Goal: Information Seeking & Learning: Learn about a topic

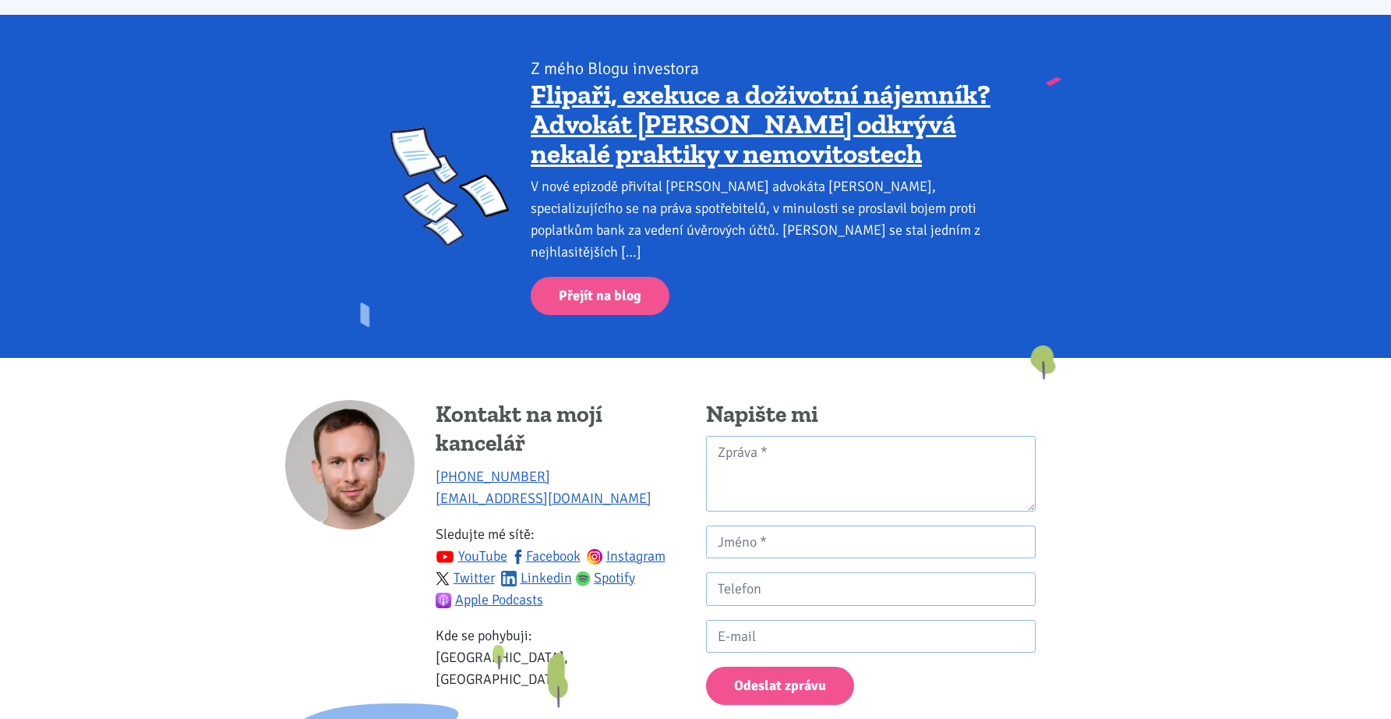
scroll to position [2051, 0]
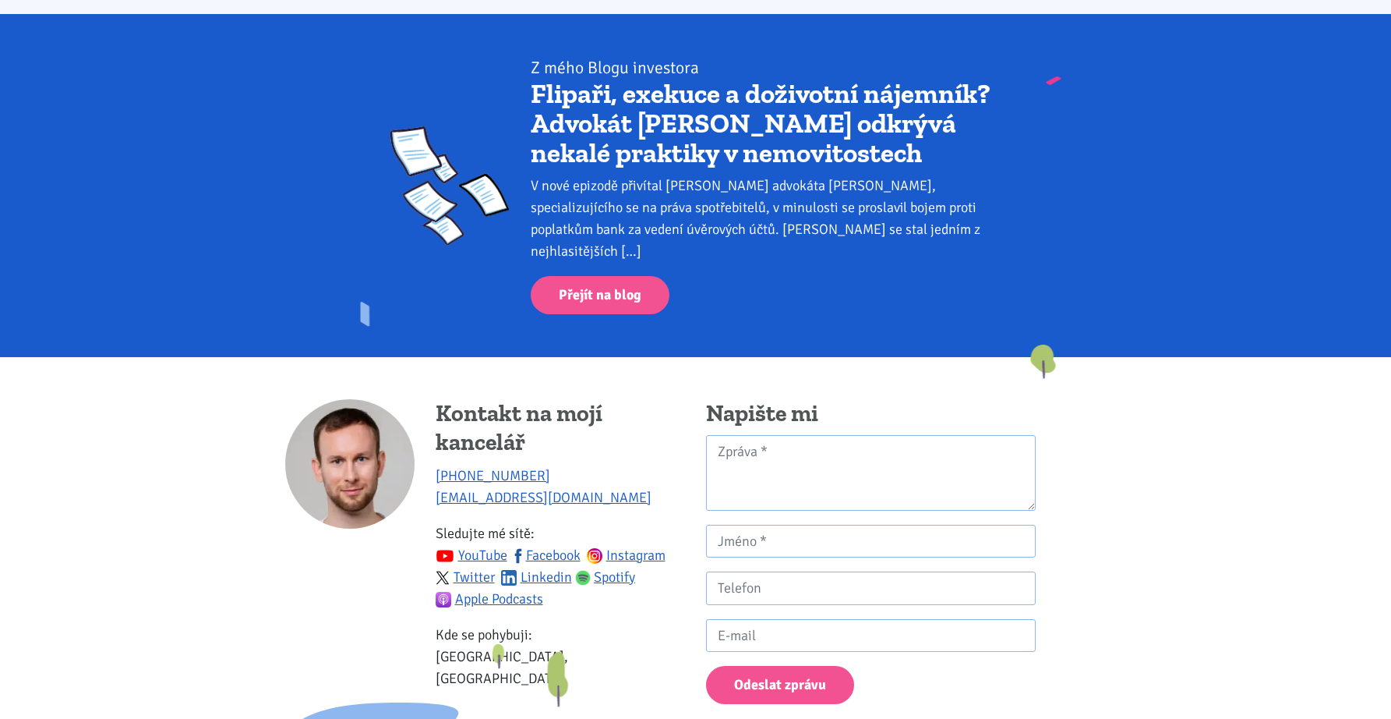
click at [758, 125] on link "Flipaři, exekuce a doživotní nájemník? Advokát [PERSON_NAME] odkrývá nekalé pra…" at bounding box center [761, 123] width 460 height 92
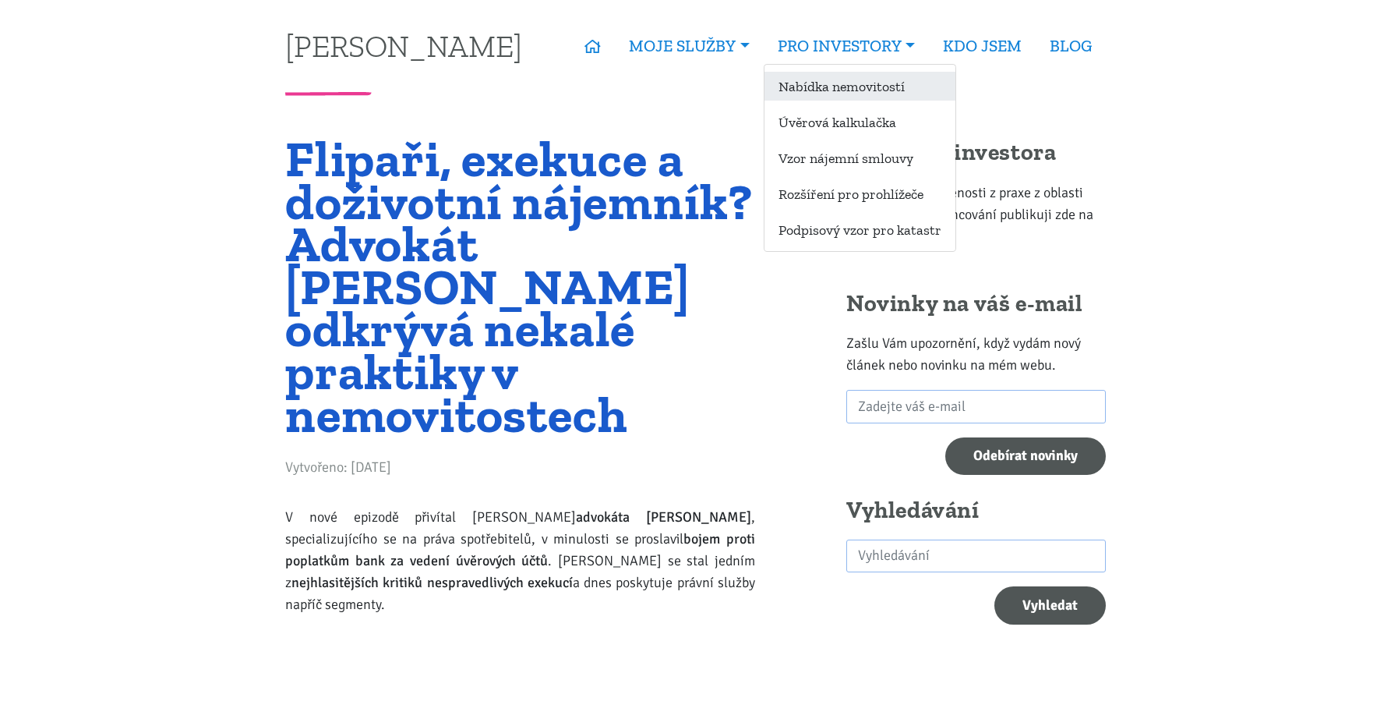
click at [816, 90] on link "Nabídka nemovitostí" at bounding box center [860, 86] width 191 height 29
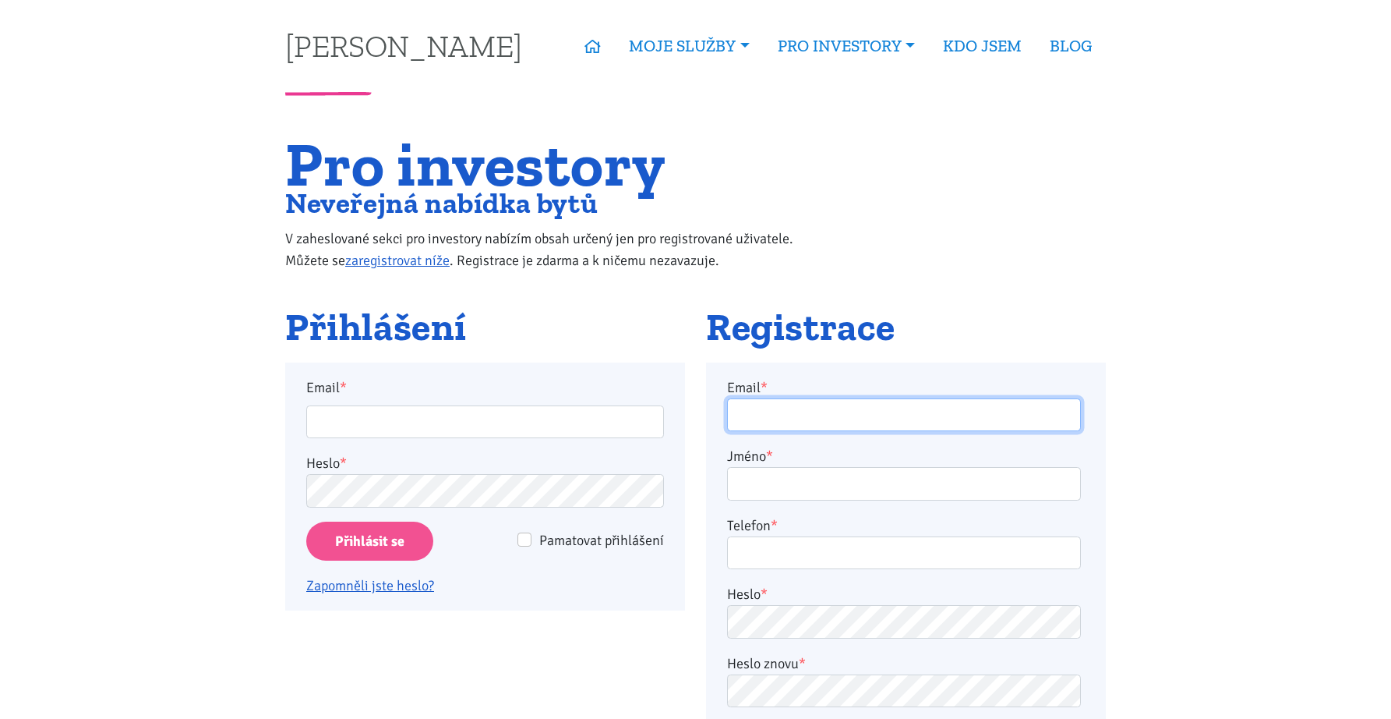
type input "scott9075@gmail.com"
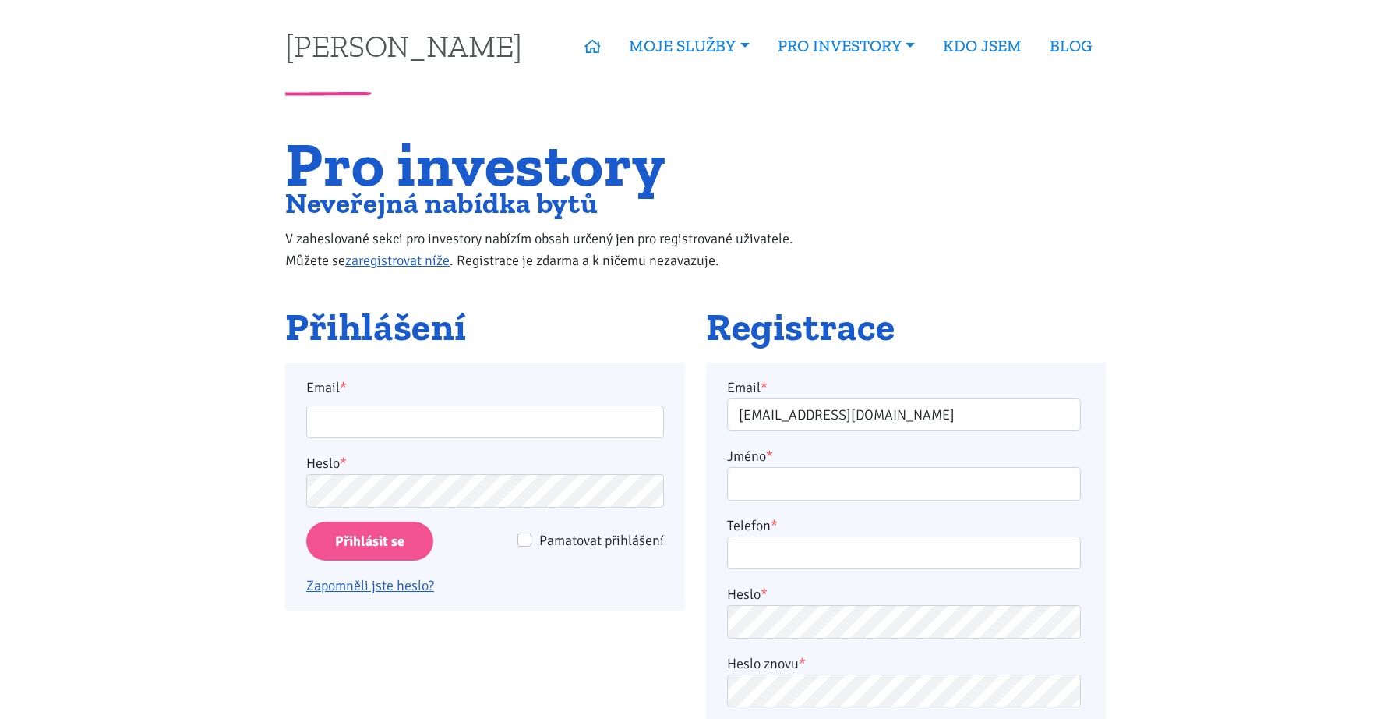
type input "scott9075@gmail.com"
click at [394, 549] on input "Přihlásit se" at bounding box center [369, 541] width 127 height 40
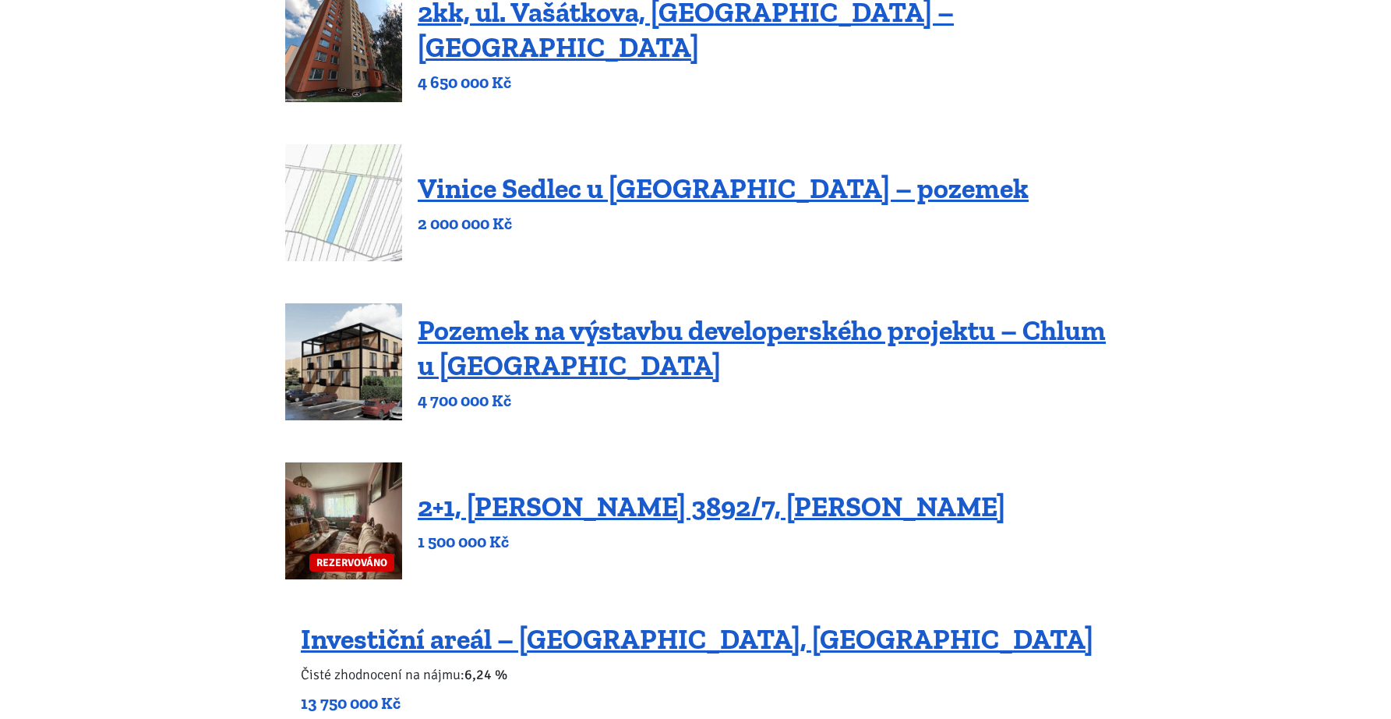
scroll to position [267, 0]
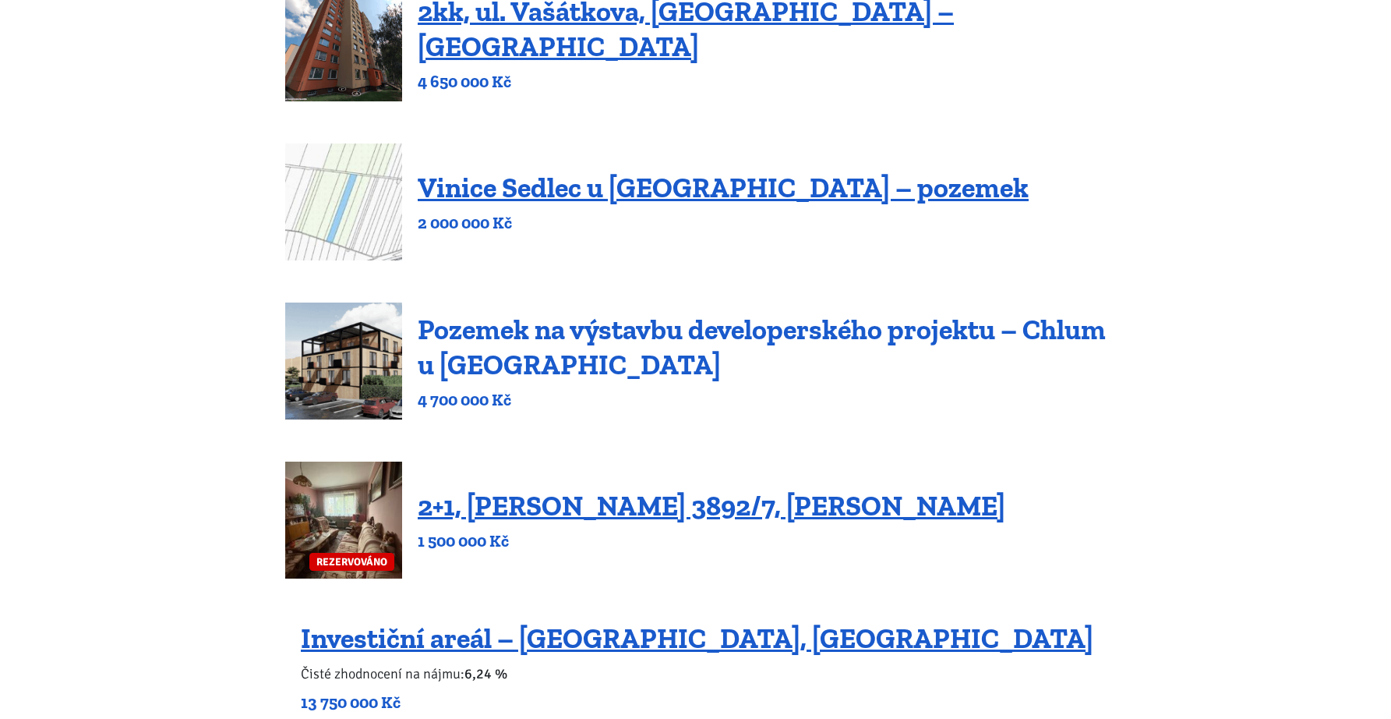
click at [929, 330] on link "Pozemek na výstavbu developerského projektu – Chlum u Třeboně" at bounding box center [762, 347] width 688 height 69
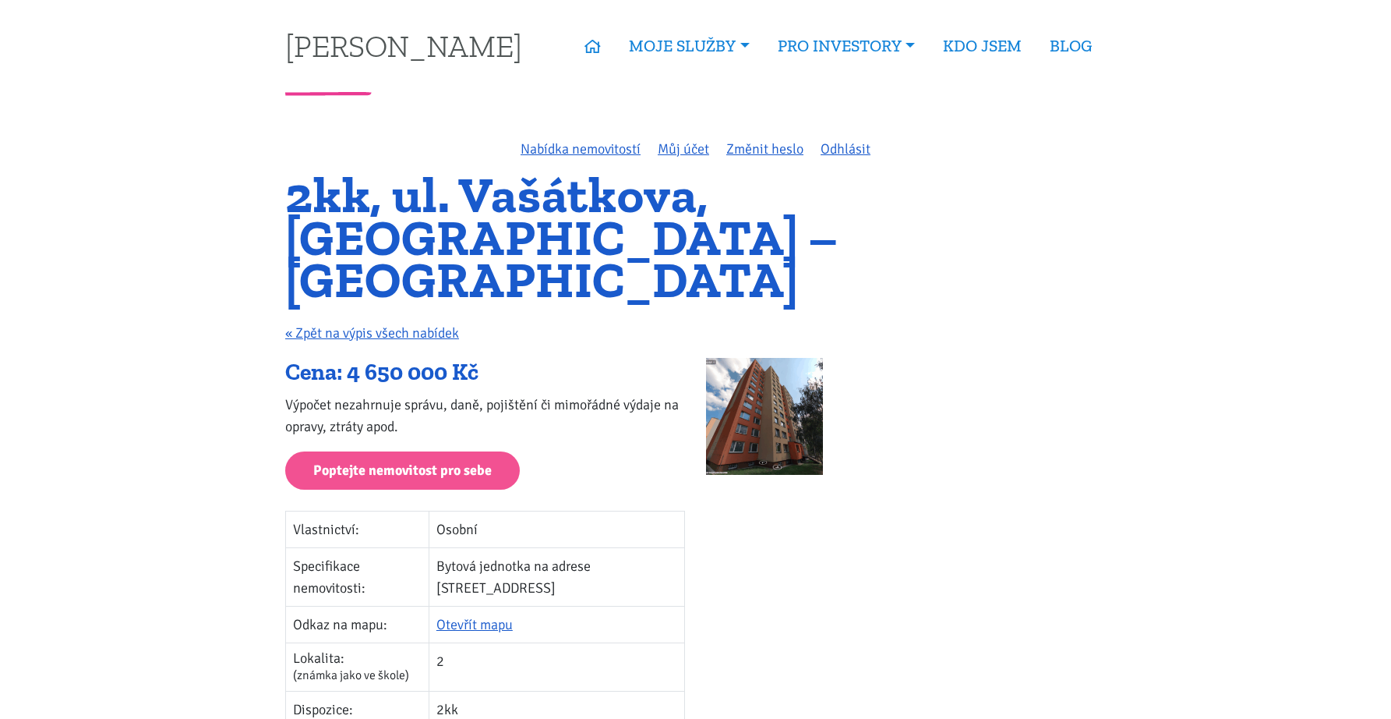
click at [786, 401] on img at bounding box center [764, 416] width 117 height 117
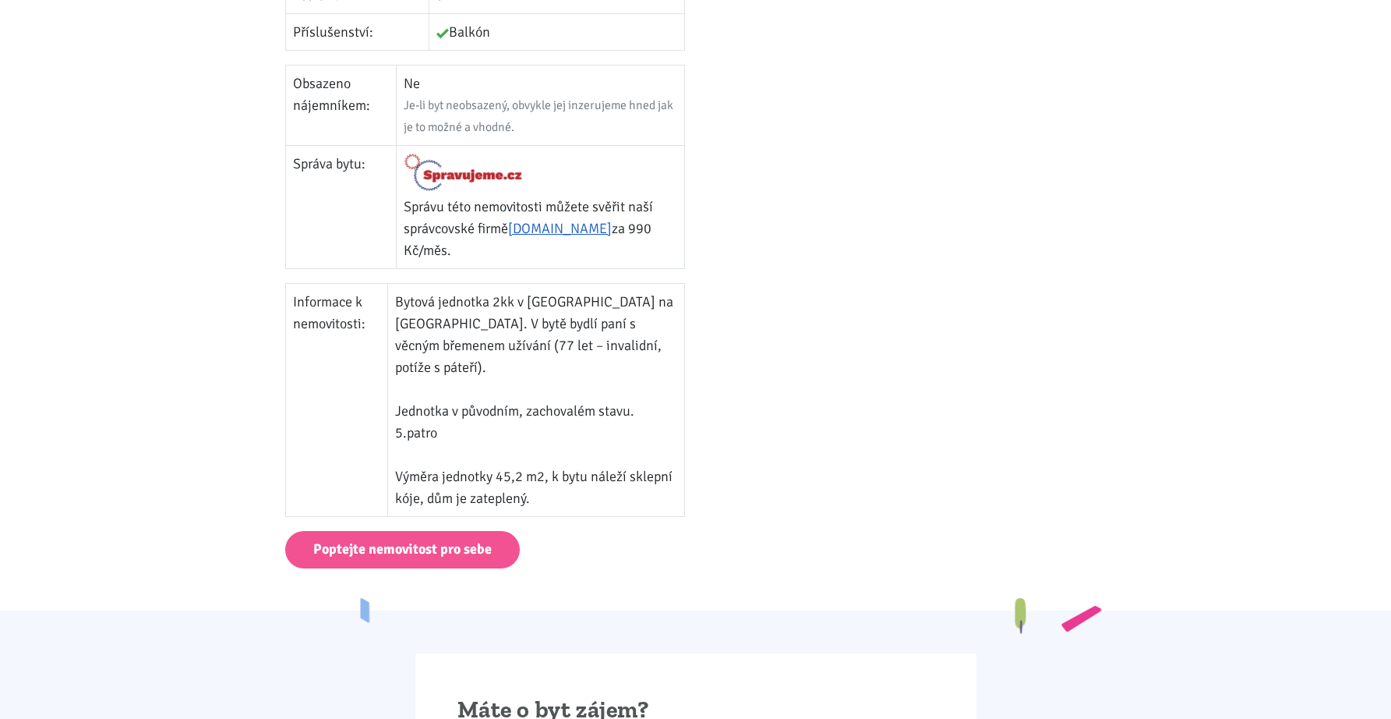
scroll to position [806, 0]
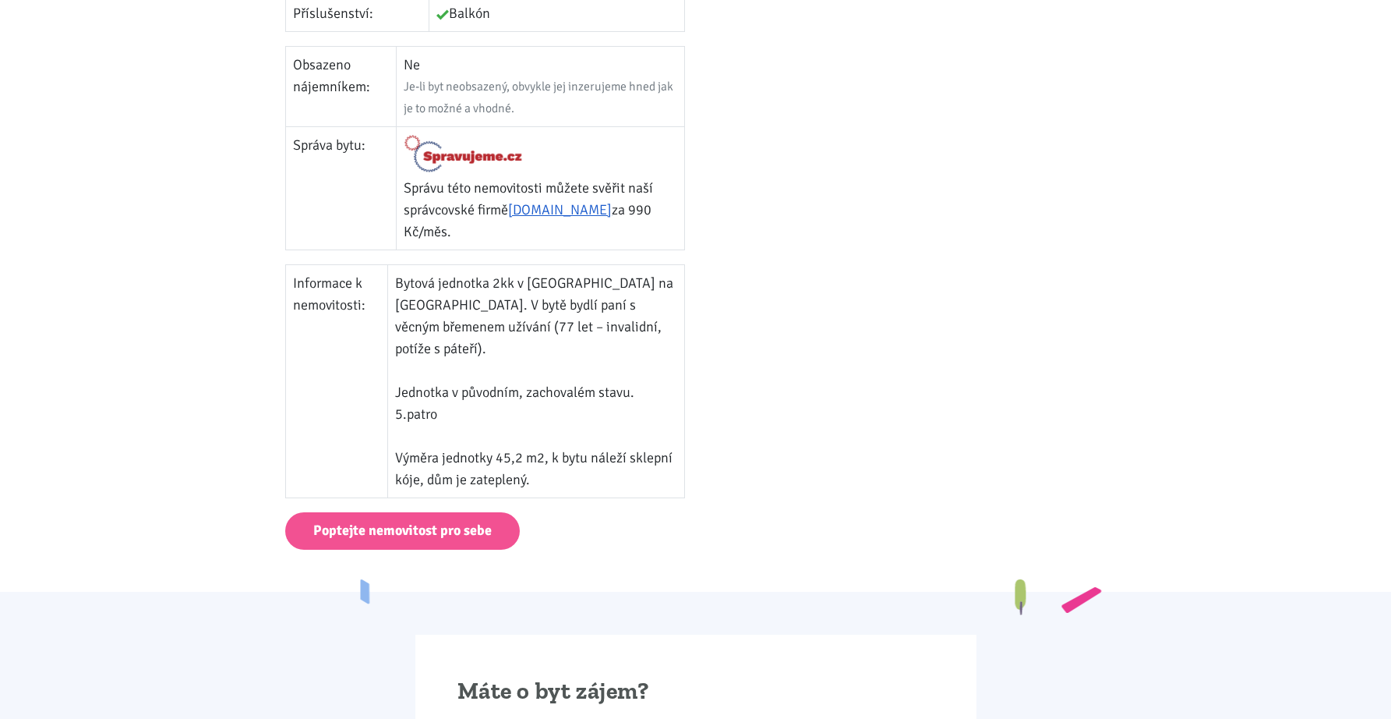
click at [837, 323] on div at bounding box center [906, 32] width 421 height 960
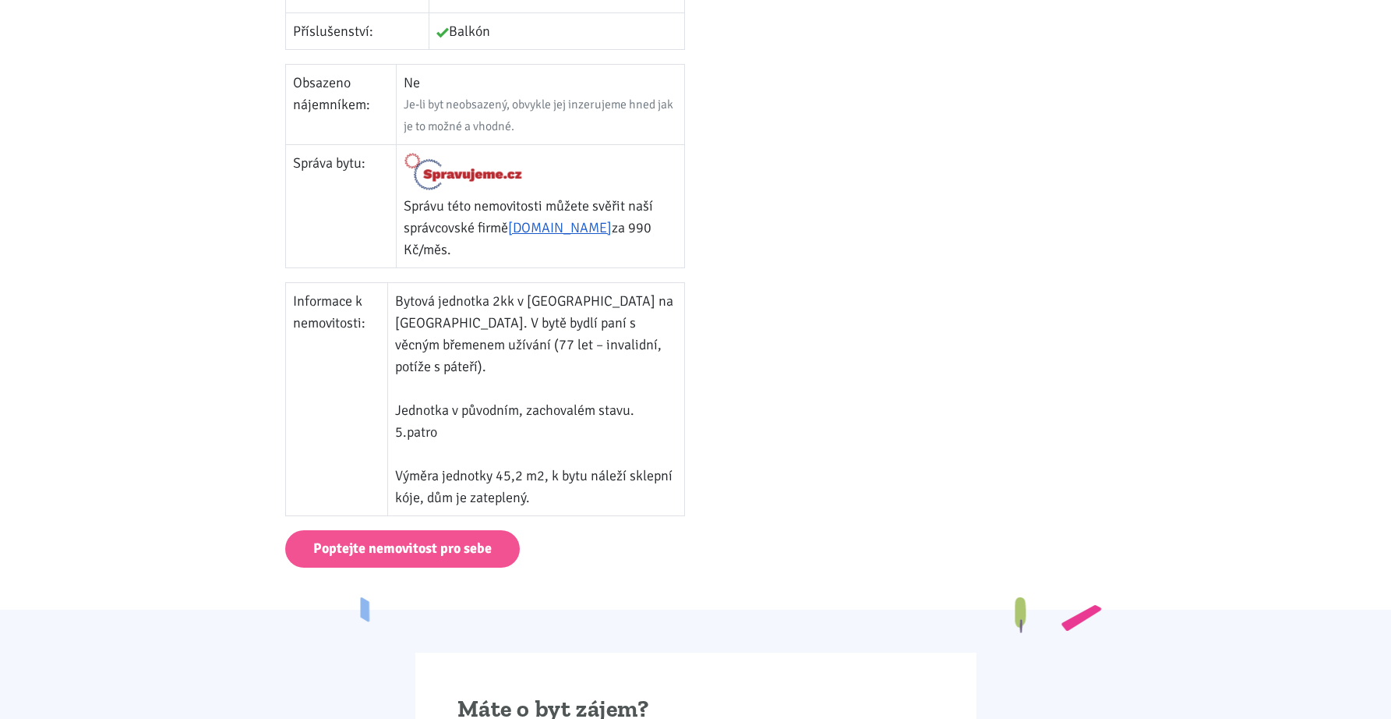
scroll to position [786, 0]
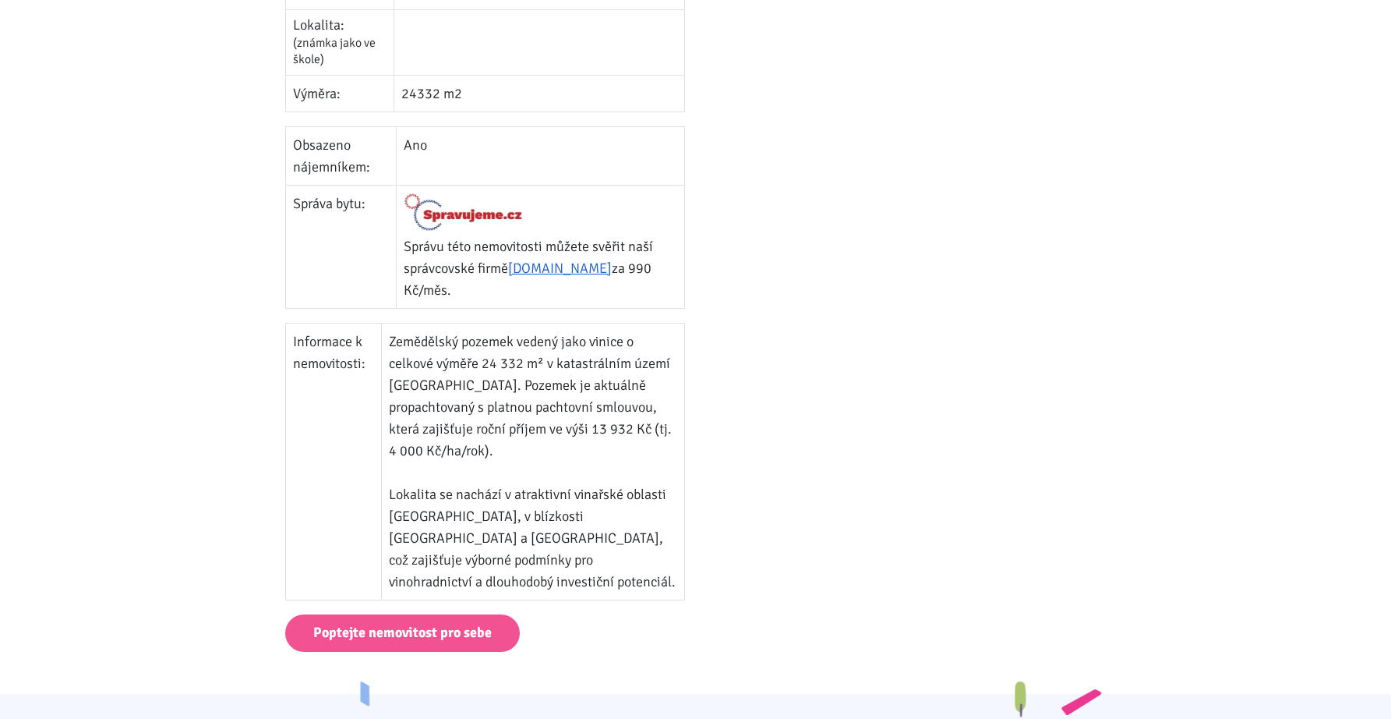
scroll to position [635, 0]
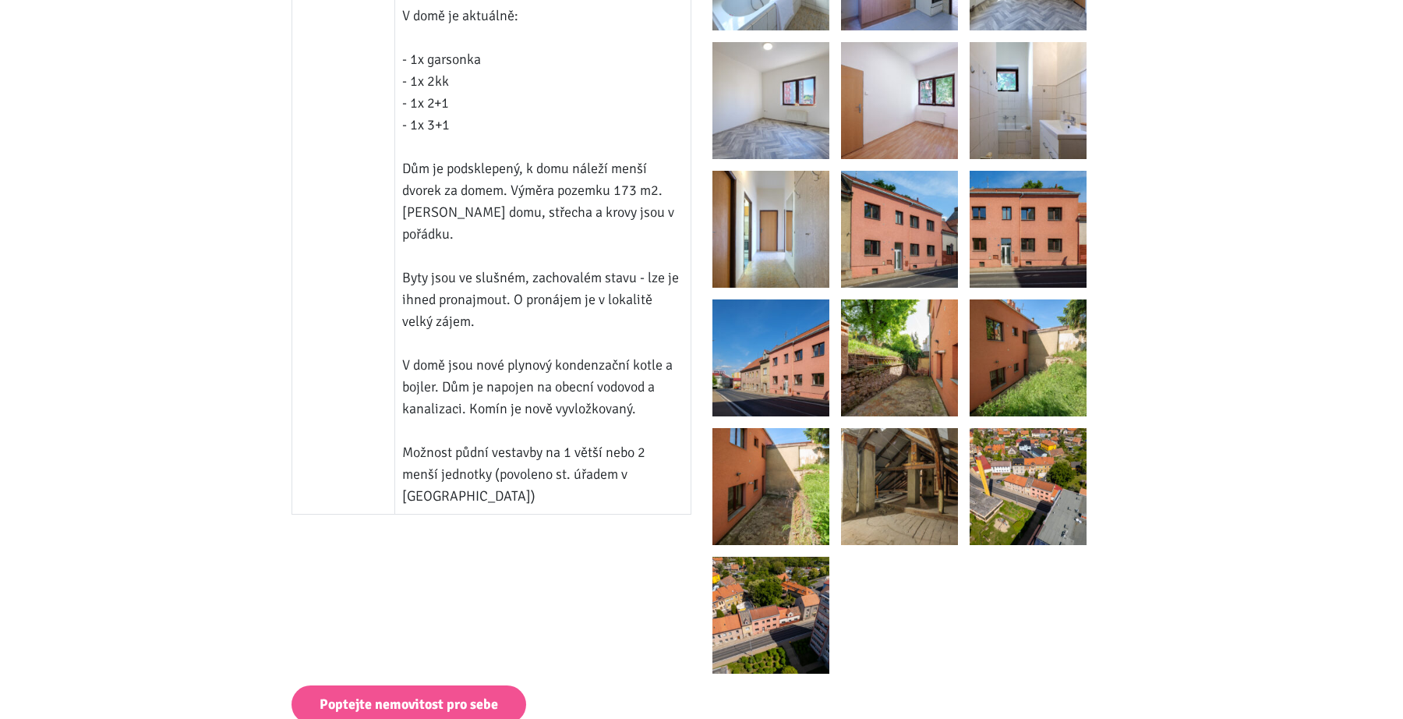
scroll to position [1260, 0]
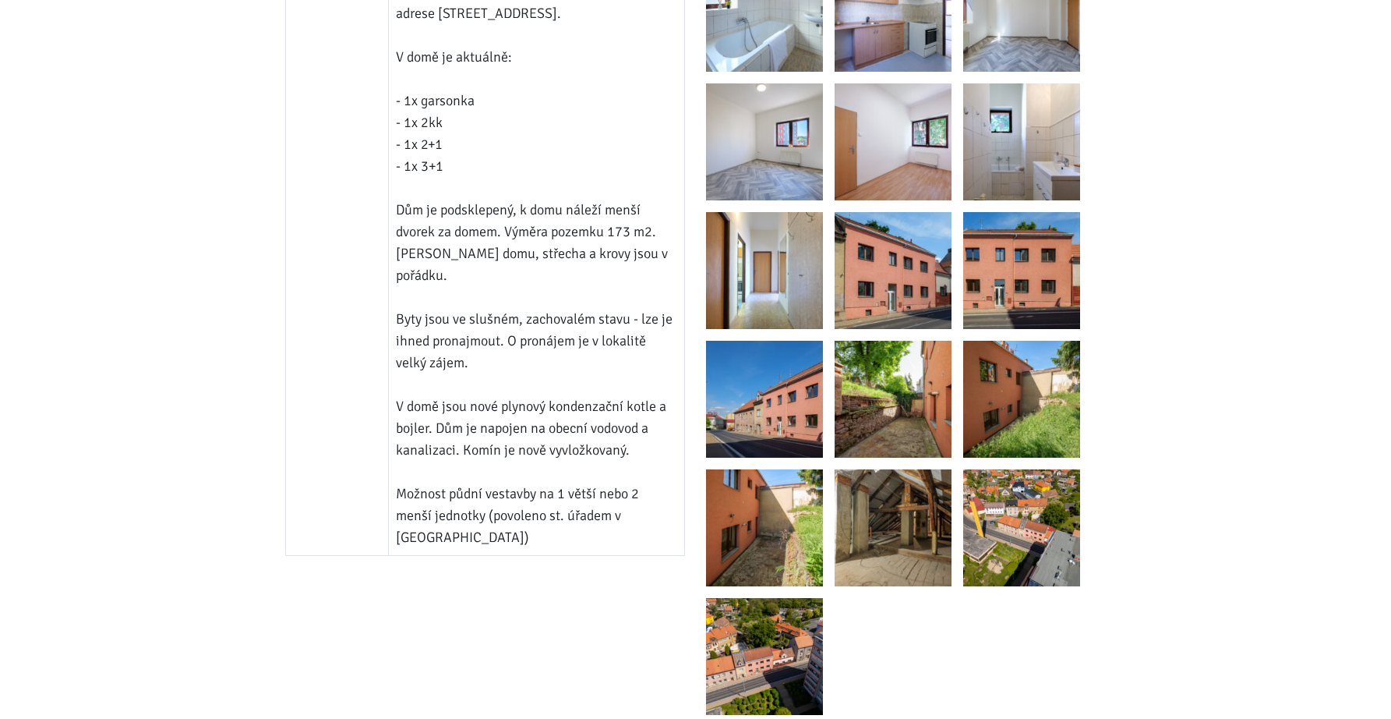
click at [904, 516] on img at bounding box center [893, 527] width 117 height 117
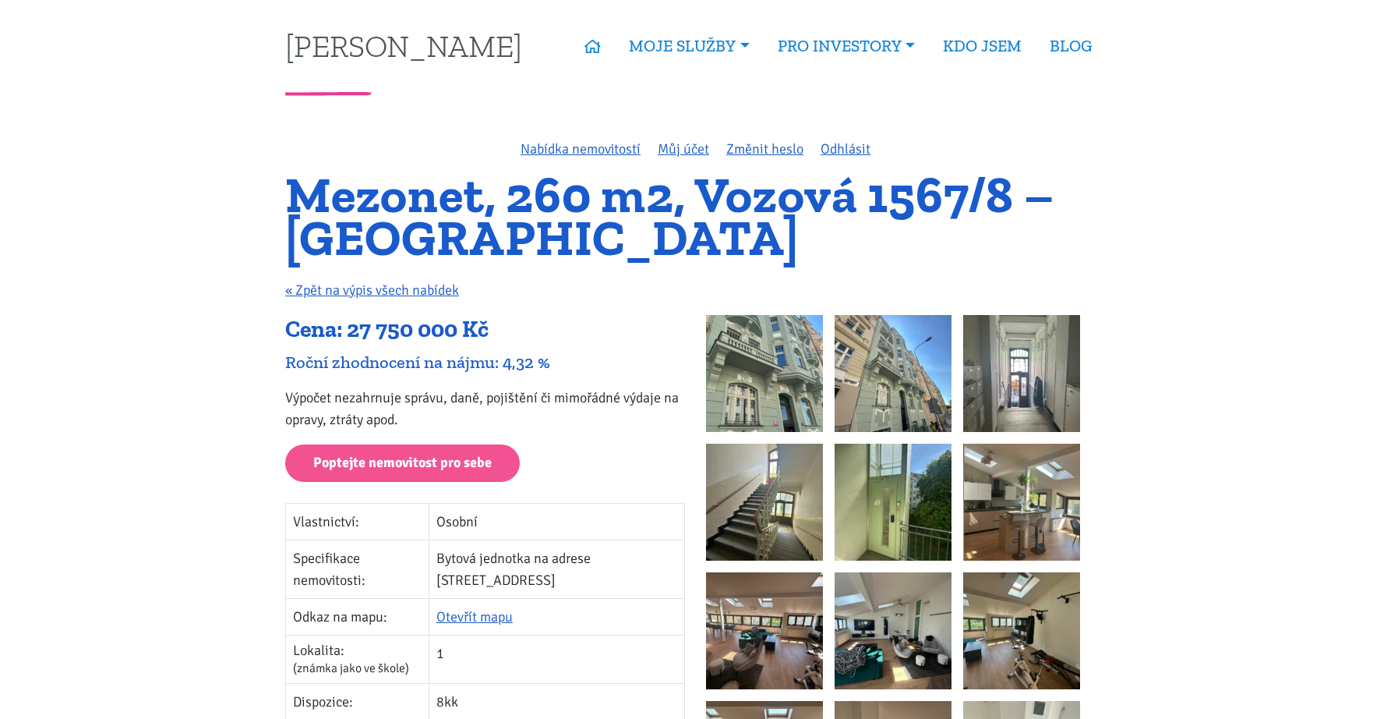
click at [806, 401] on img at bounding box center [764, 373] width 117 height 117
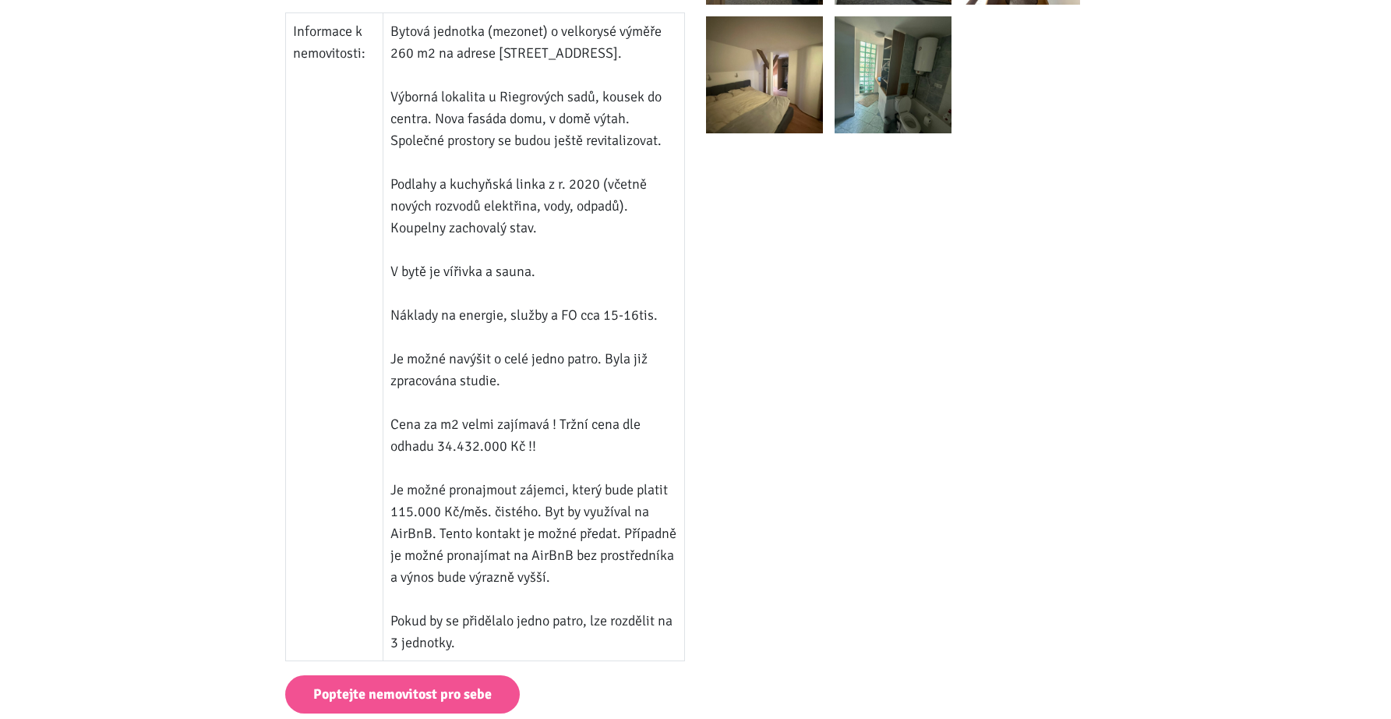
scroll to position [1200, 0]
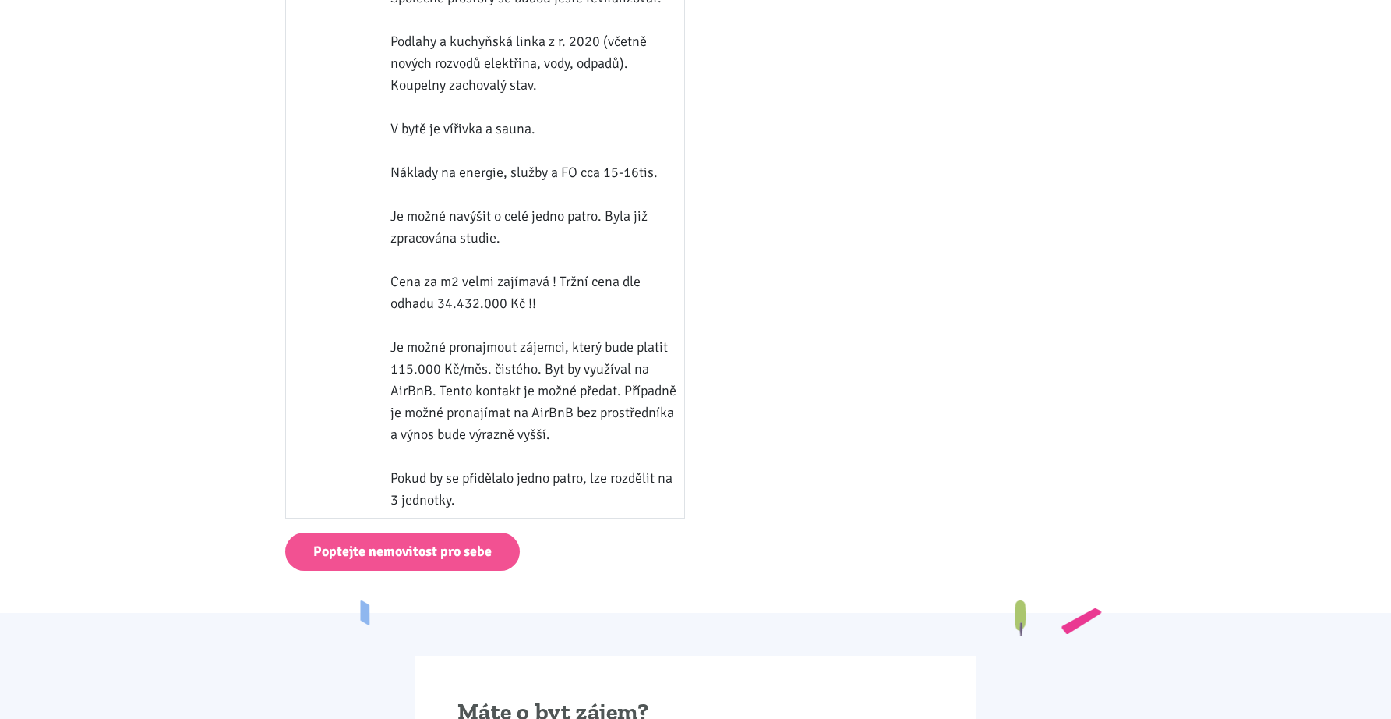
scroll to position [1355, 0]
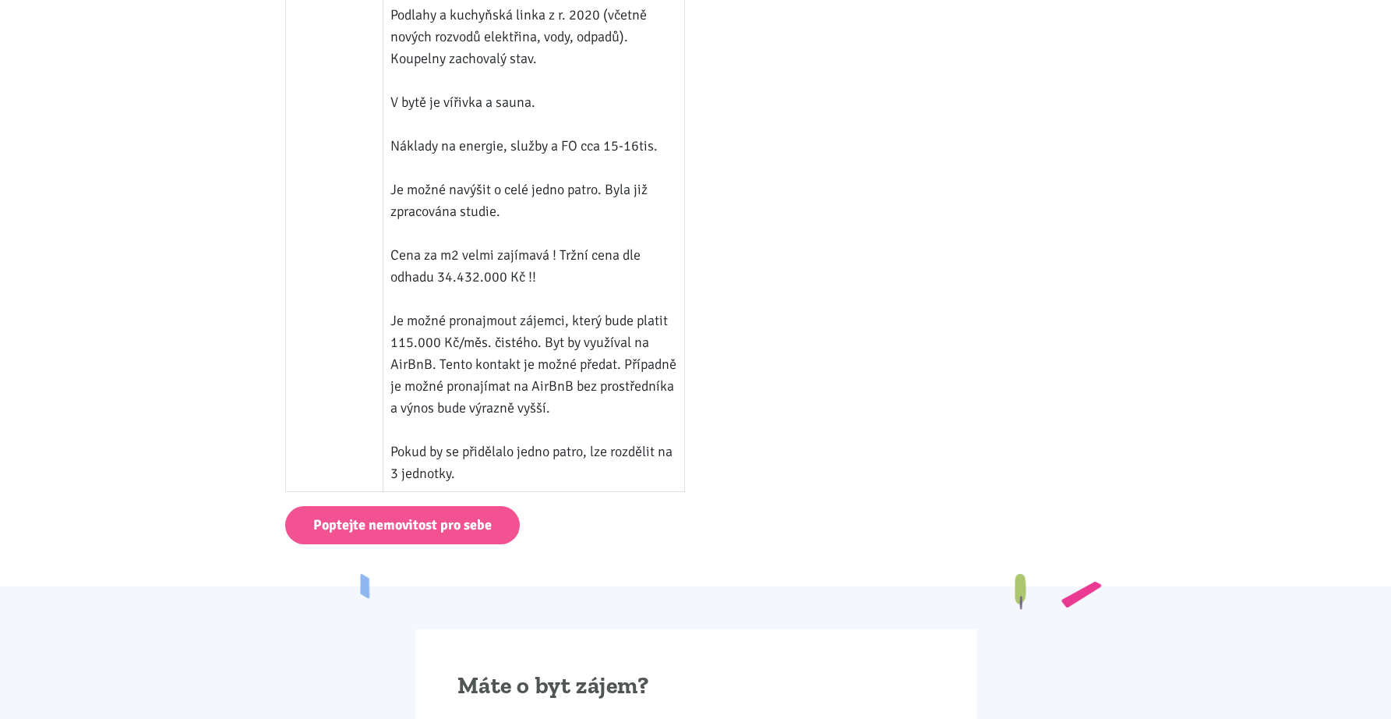
scroll to position [1370, 0]
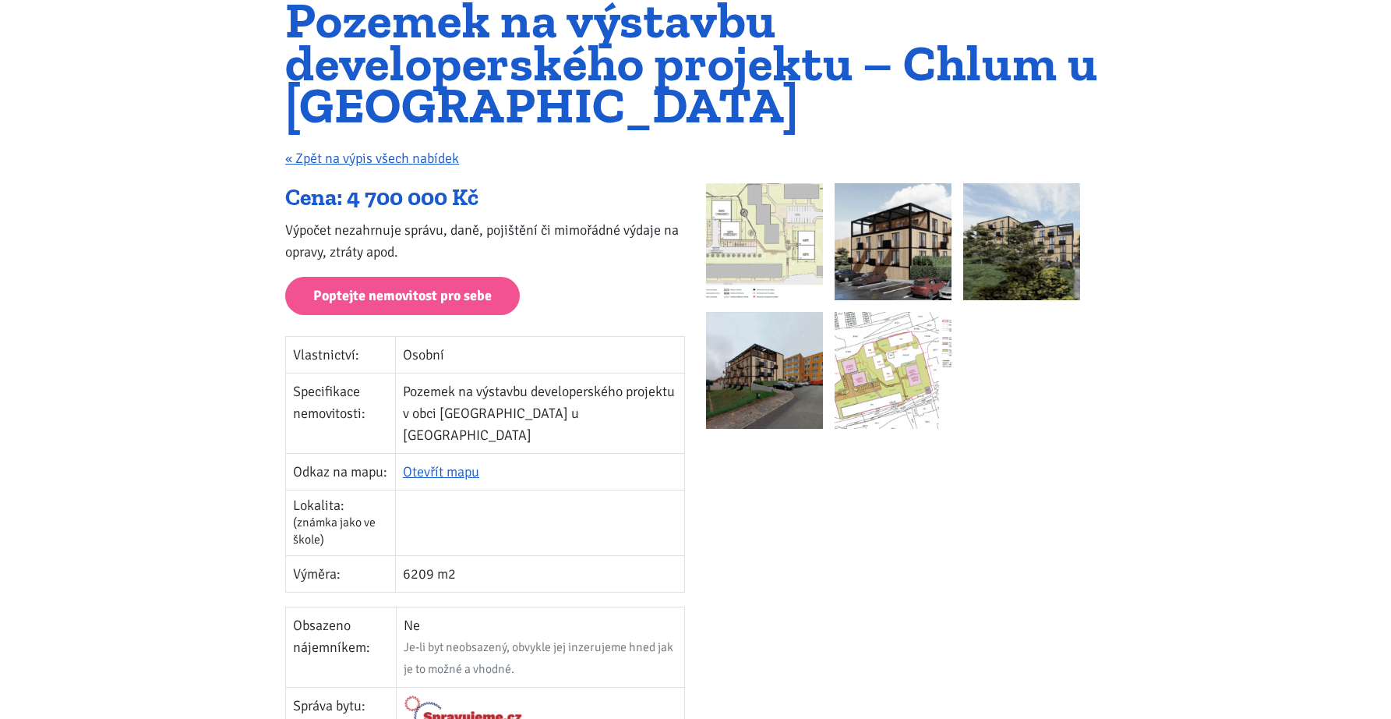
scroll to position [191, 0]
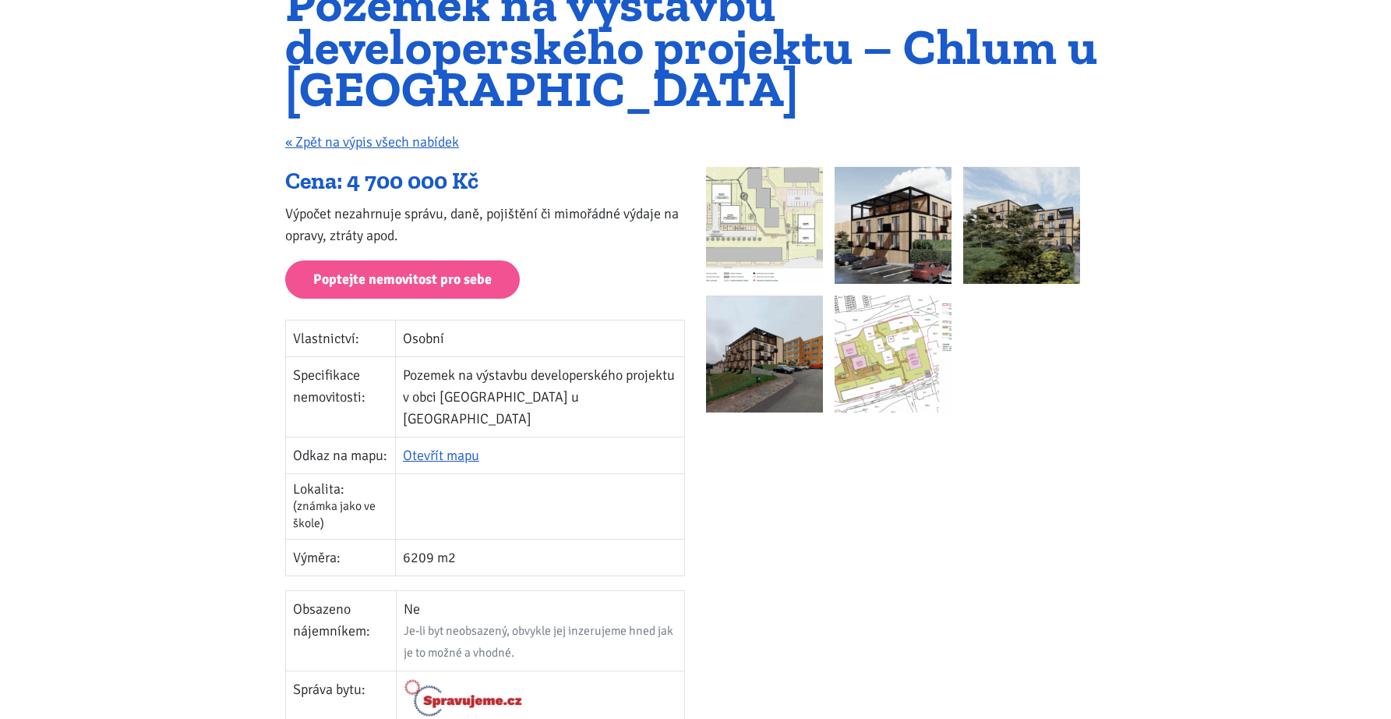
click at [920, 256] on img at bounding box center [893, 225] width 117 height 117
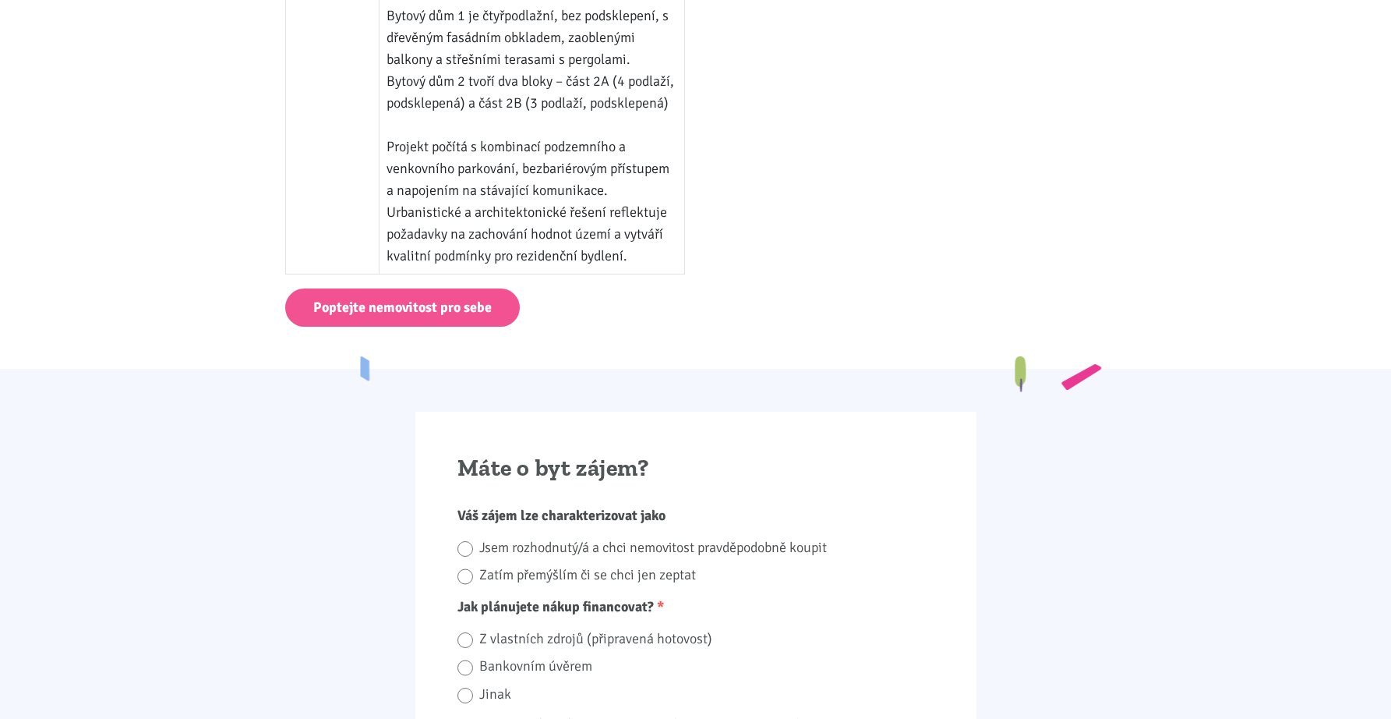
scroll to position [1245, 0]
